Goal: Task Accomplishment & Management: Use online tool/utility

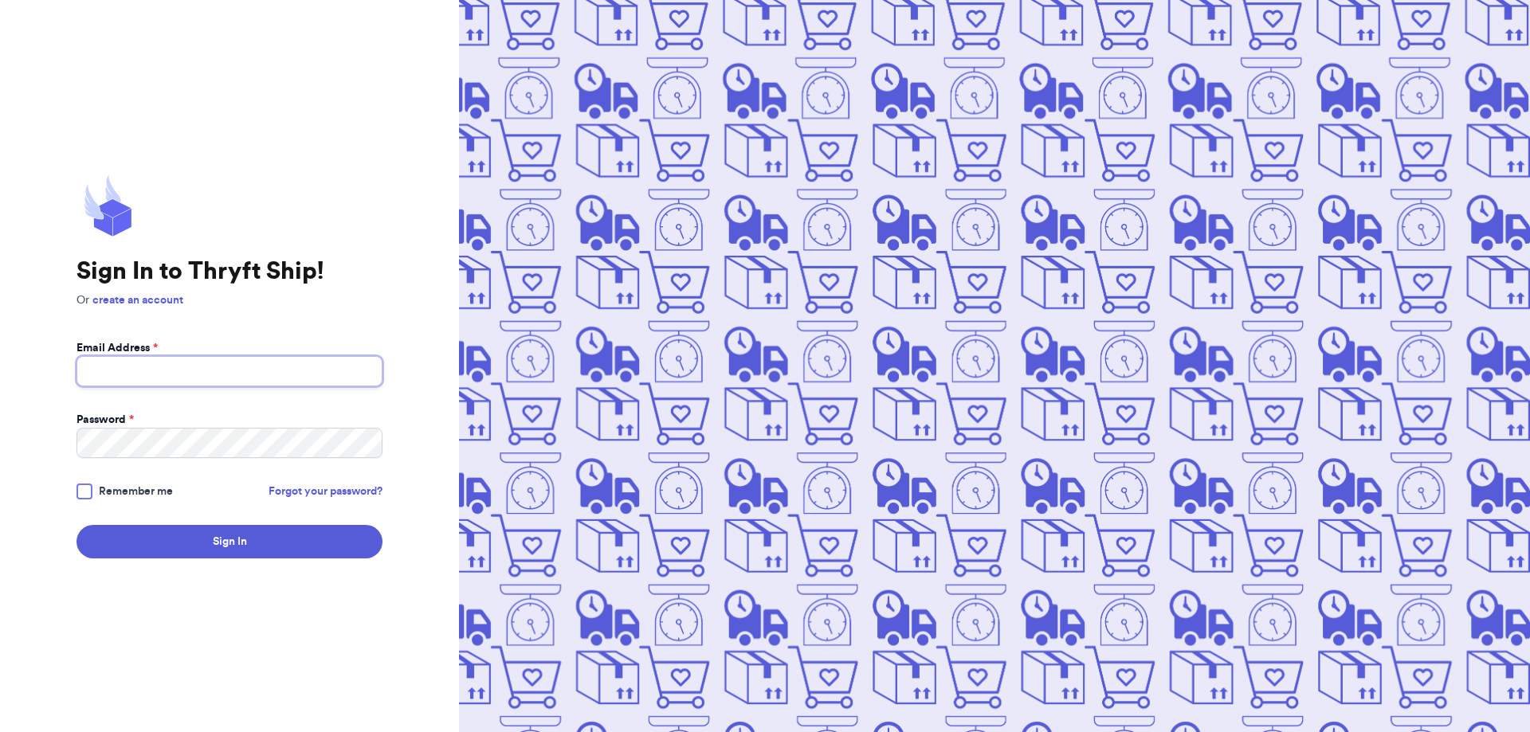
click at [214, 382] on input "Email Address *" at bounding box center [230, 371] width 306 height 30
type input "[EMAIL_ADDRESS][DOMAIN_NAME]"
click at [77, 525] on button "Sign In" at bounding box center [230, 541] width 306 height 33
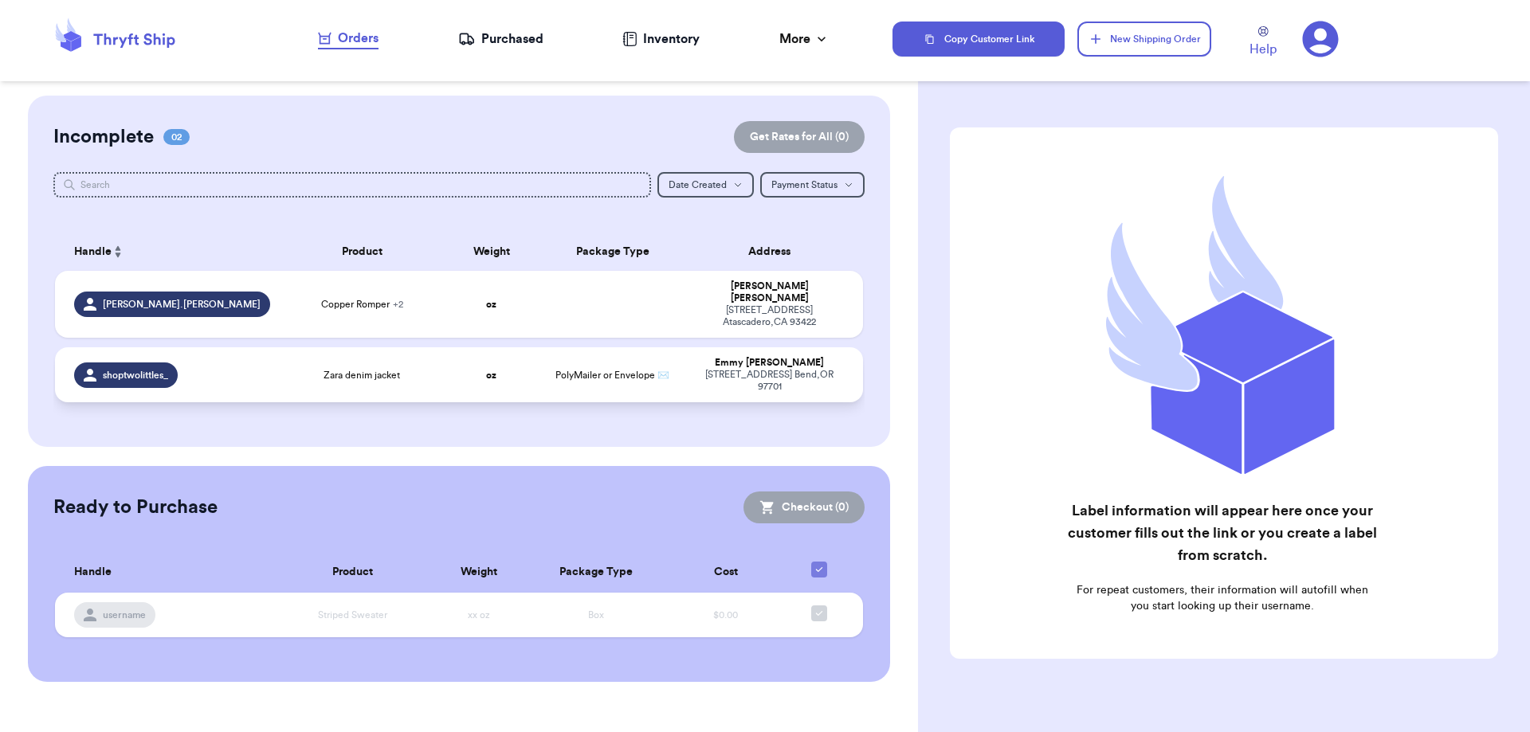
click at [297, 369] on div "Zara denim jacket" at bounding box center [362, 375] width 143 height 13
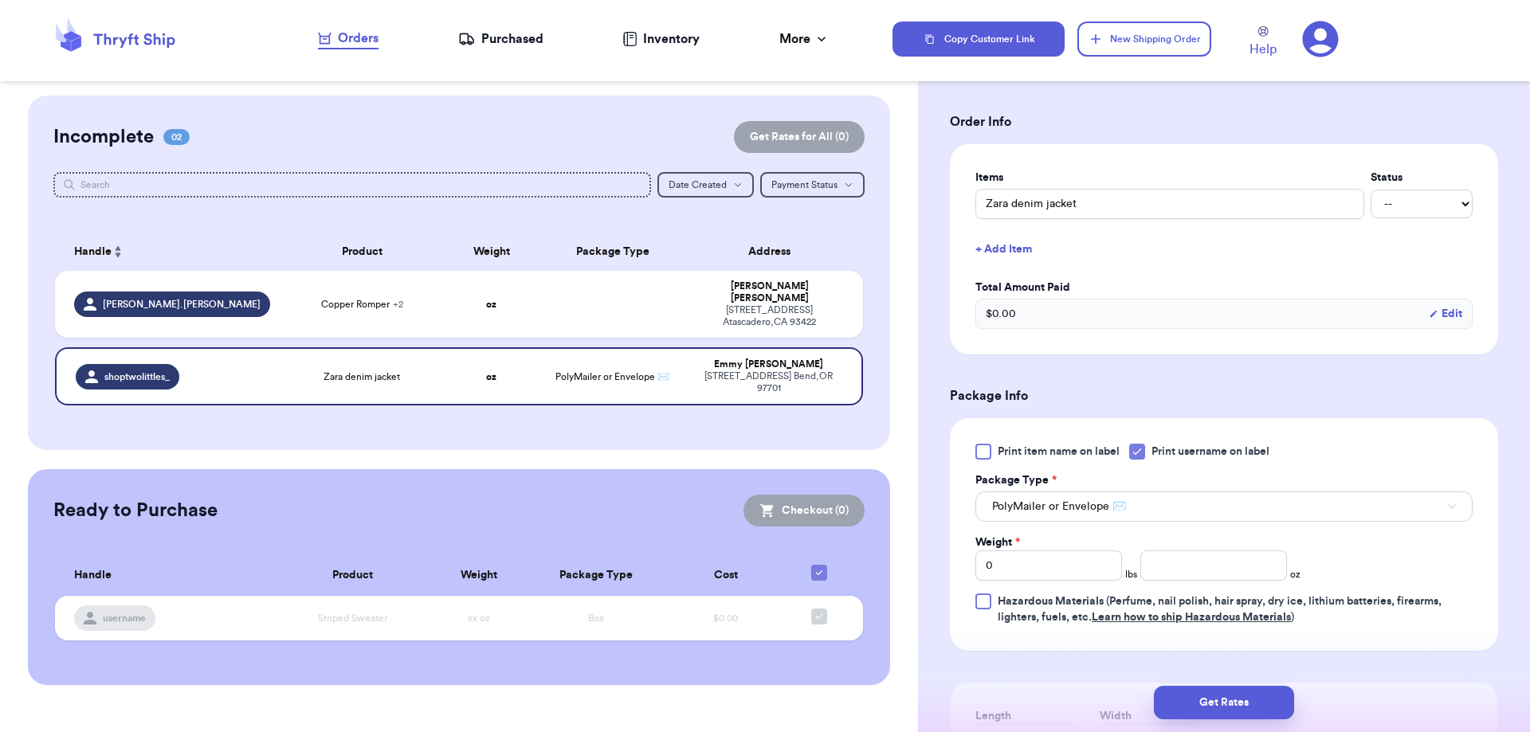
scroll to position [319, 0]
click at [1132, 452] on div at bounding box center [1137, 451] width 16 height 16
click at [0, 0] on input "Print username on label" at bounding box center [0, 0] width 0 height 0
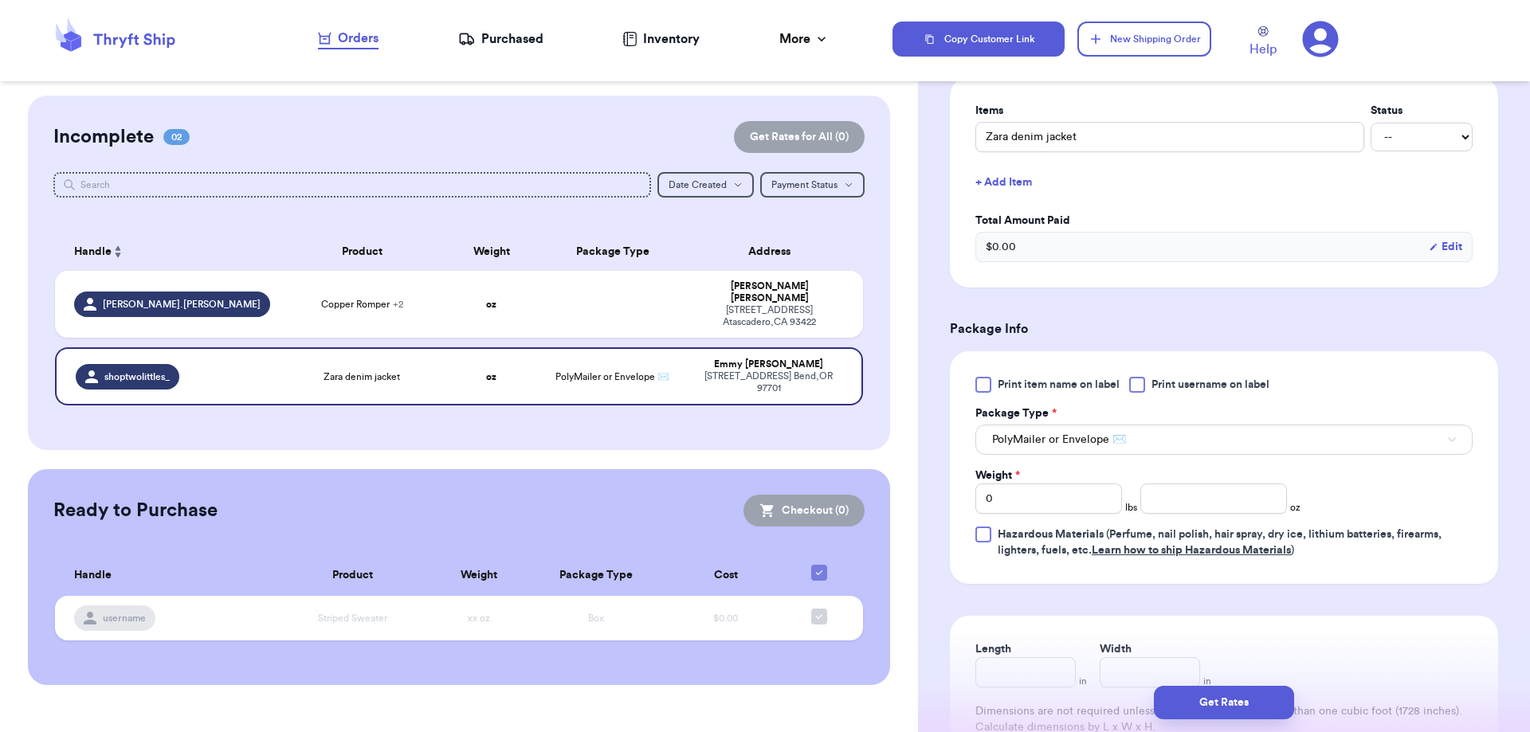
scroll to position [465, 0]
